Goal: Check status: Check status

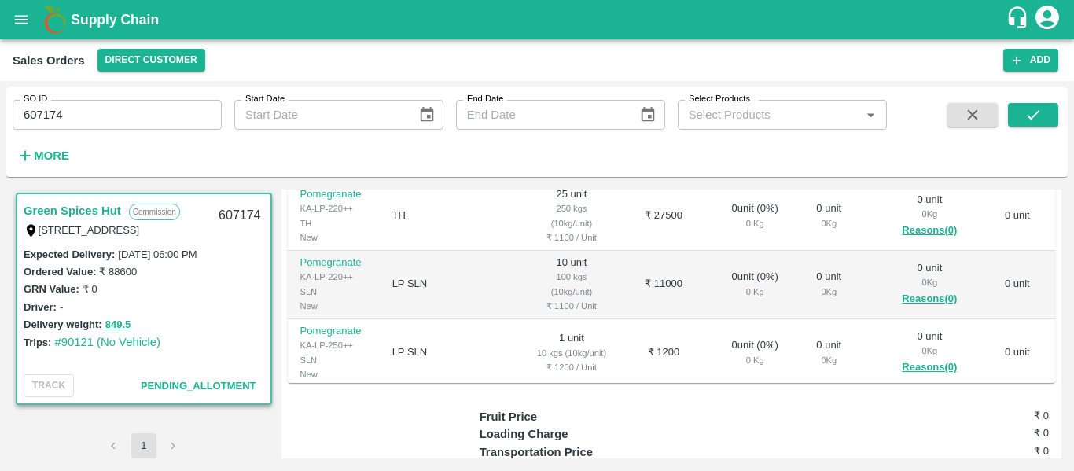
scroll to position [376, 0]
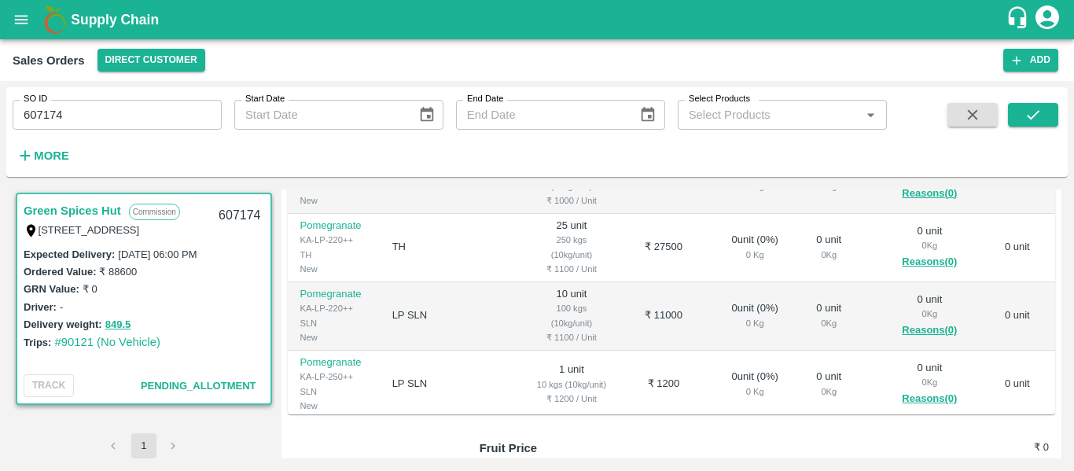
click at [660, 404] on td "₹ 1200" at bounding box center [663, 385] width 86 height 68
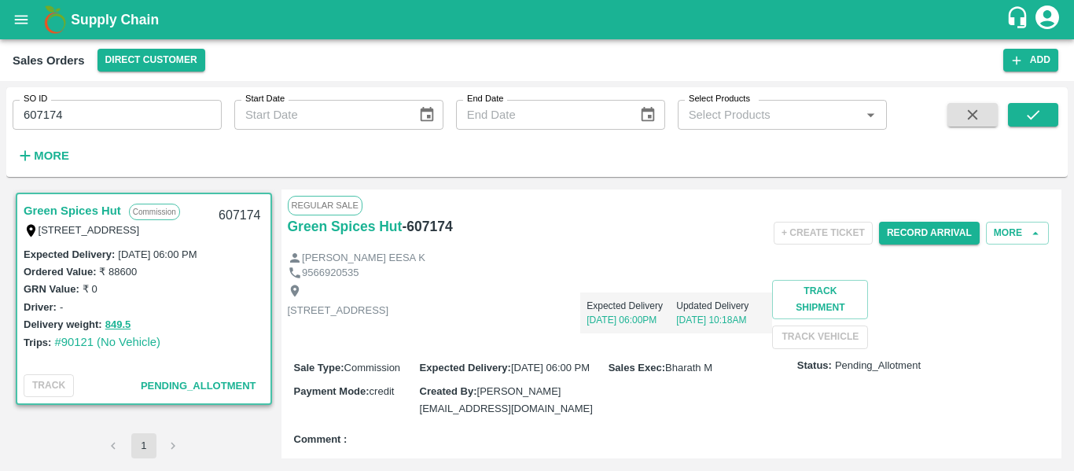
scroll to position [98, 0]
click at [763, 326] on div "Expected Delivery 14 Oct, 06:00PM Updated Delivery 14 Oct, 10:18AM" at bounding box center [580, 306] width 384 height 53
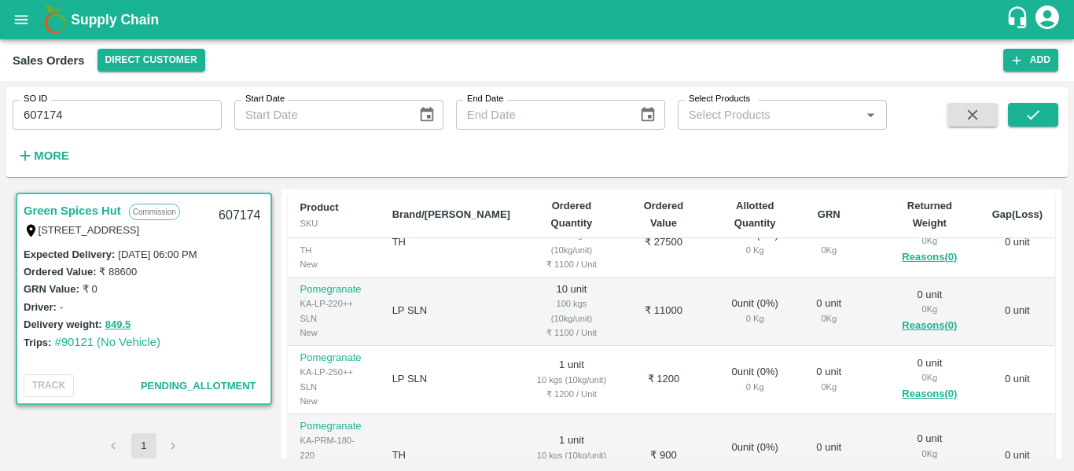
scroll to position [315, 0]
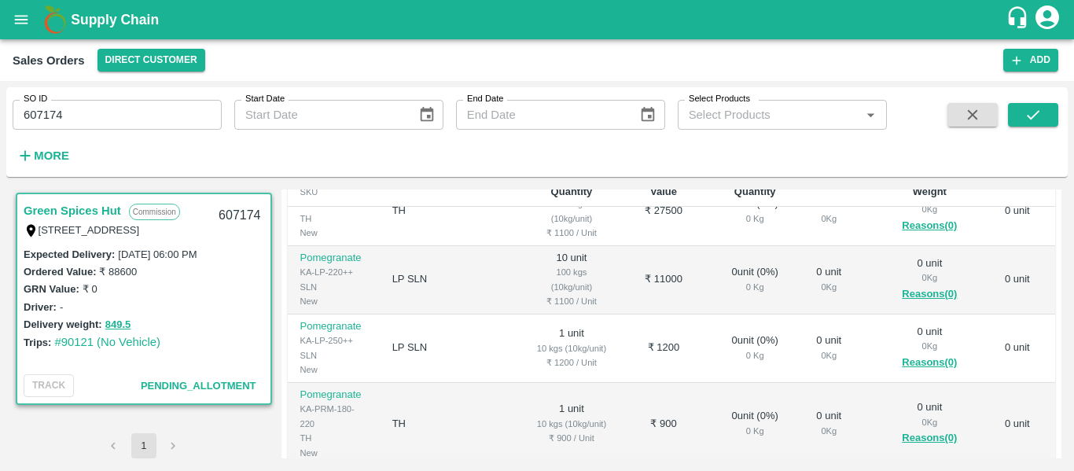
click at [620, 300] on td "₹ 11000" at bounding box center [663, 280] width 86 height 68
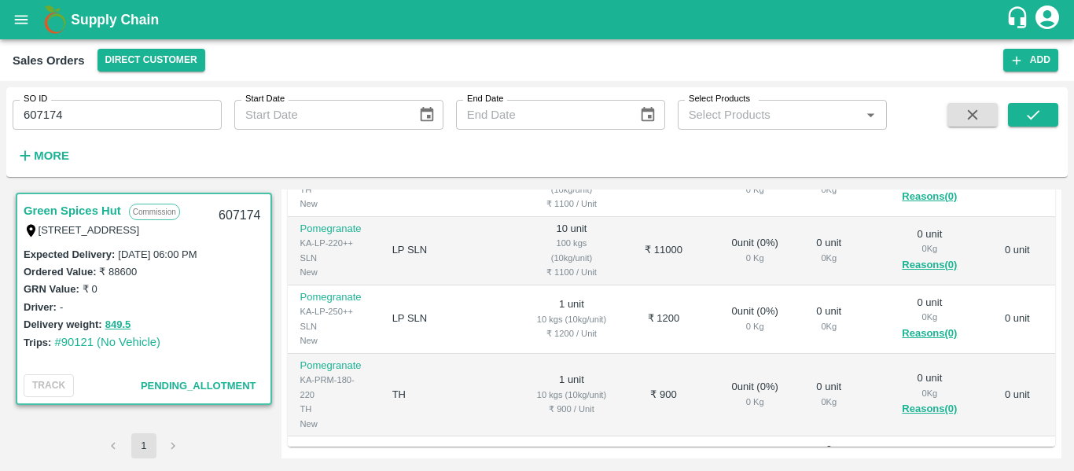
scroll to position [346, 0]
click at [620, 283] on td "₹ 11000" at bounding box center [663, 249] width 86 height 68
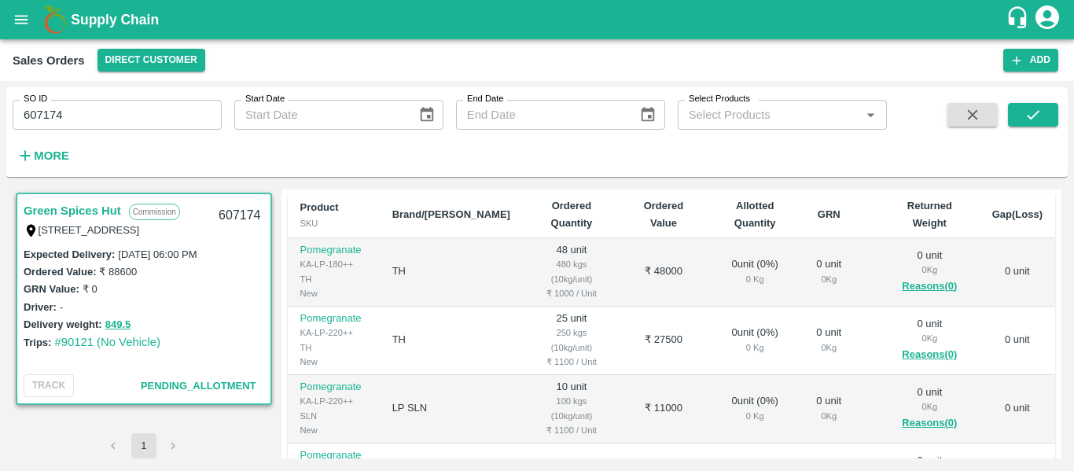
scroll to position [252, 0]
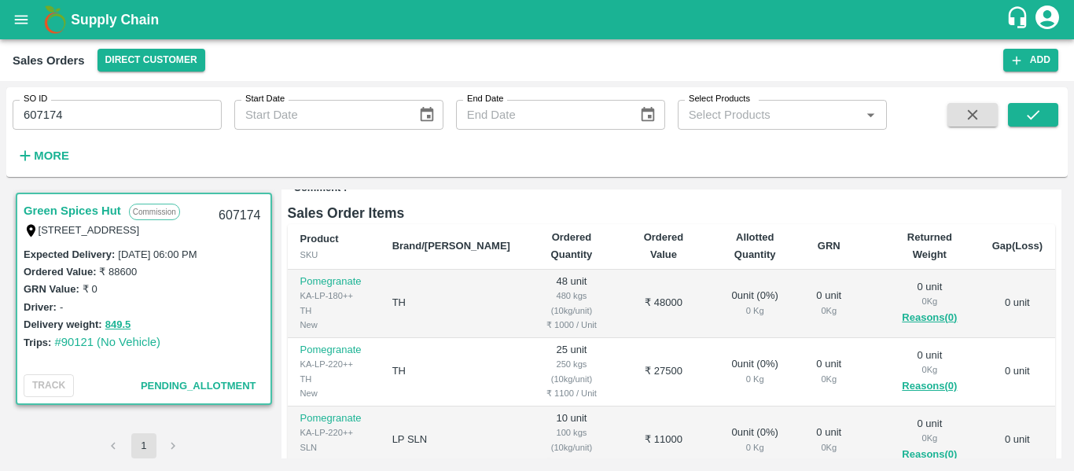
click at [657, 202] on div "Comment :" at bounding box center [672, 189] width 768 height 28
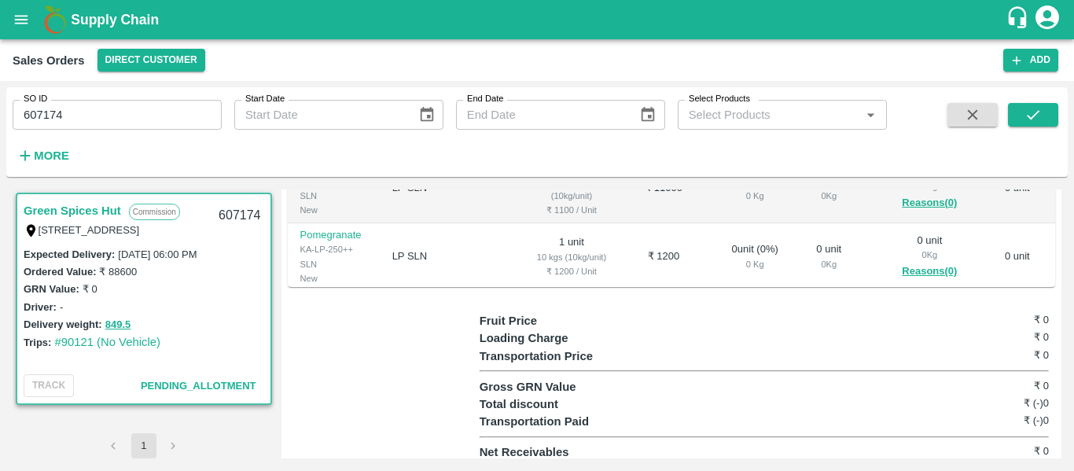
scroll to position [472, 0]
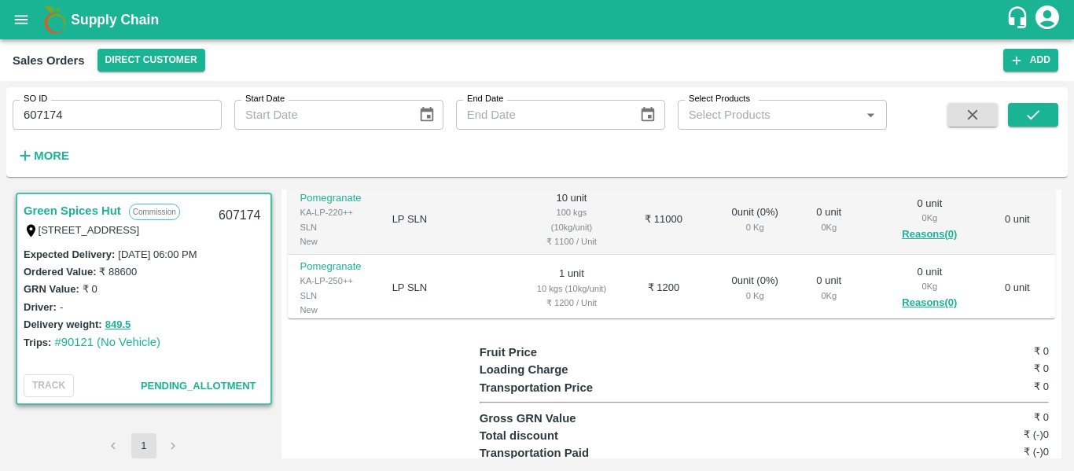
click at [657, 255] on td "₹ 11000" at bounding box center [663, 220] width 86 height 68
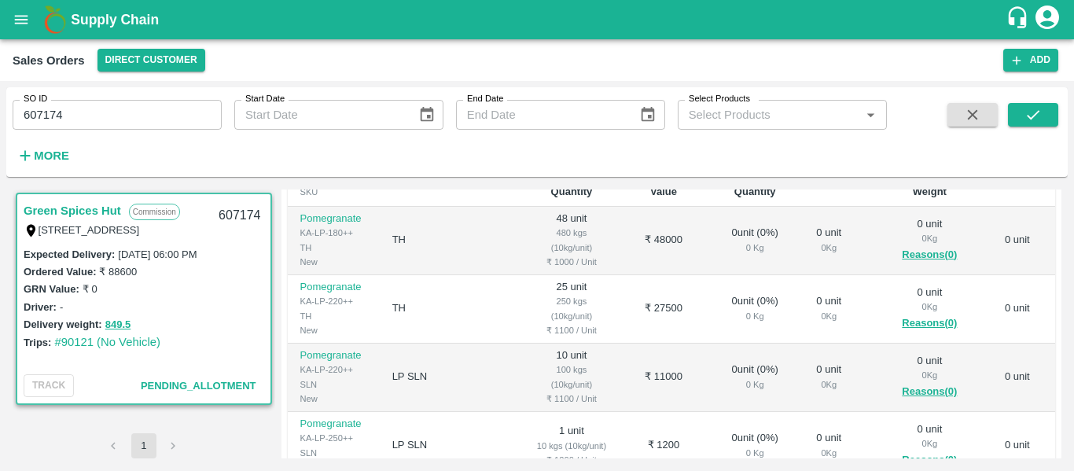
scroll to position [283, 0]
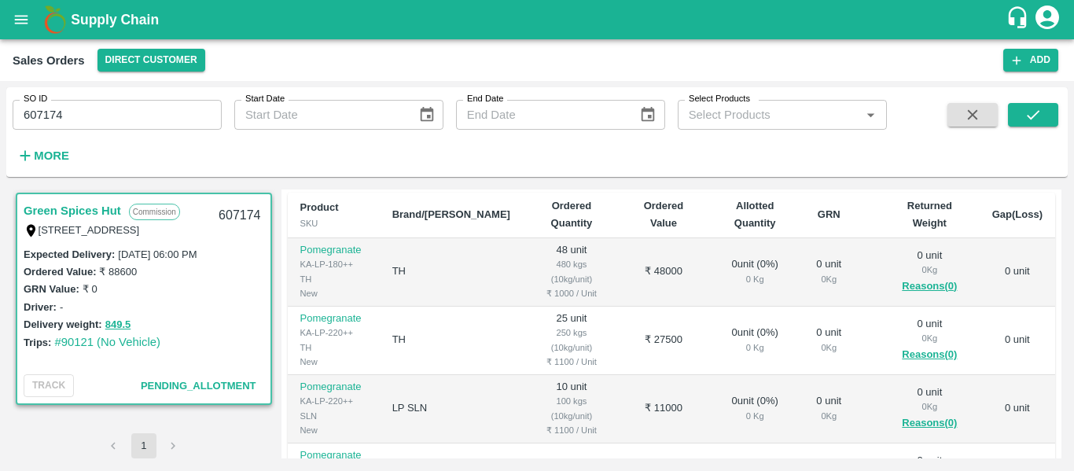
click at [392, 361] on td "TH" at bounding box center [451, 341] width 143 height 68
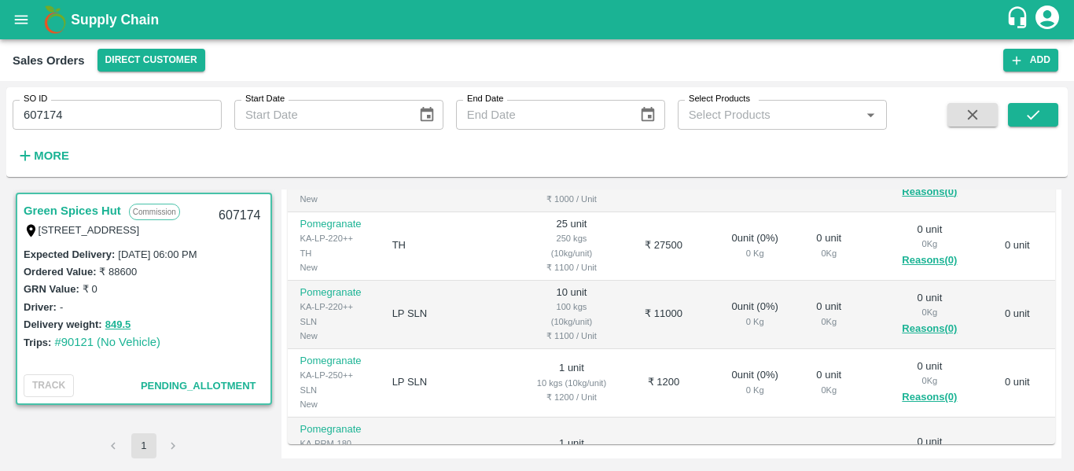
scroll to position [63, 0]
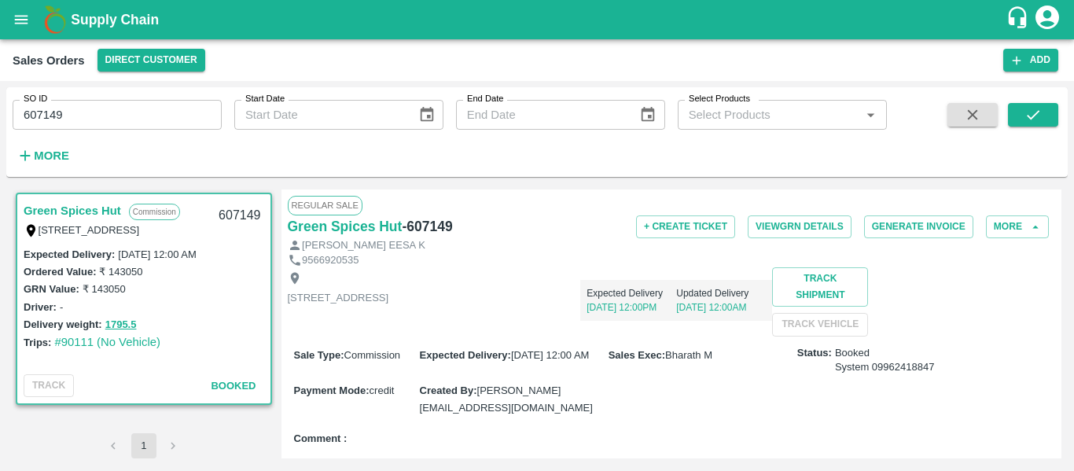
click at [389, 306] on p "[STREET_ADDRESS]" at bounding box center [338, 298] width 101 height 15
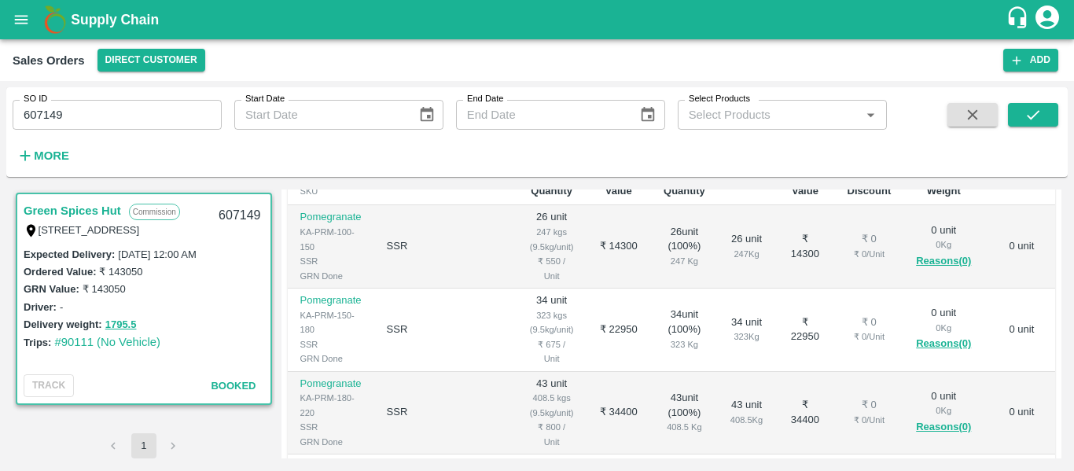
scroll to position [346, 0]
